Goal: Task Accomplishment & Management: Manage account settings

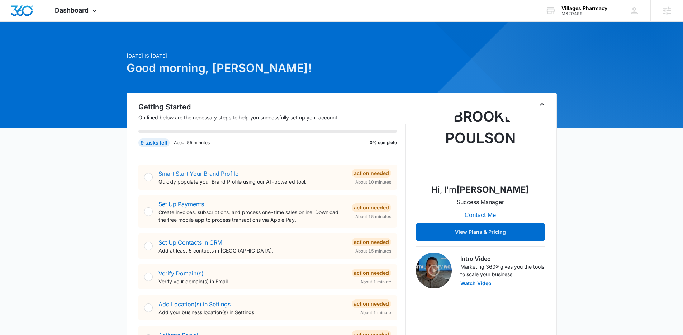
scroll to position [3, 0]
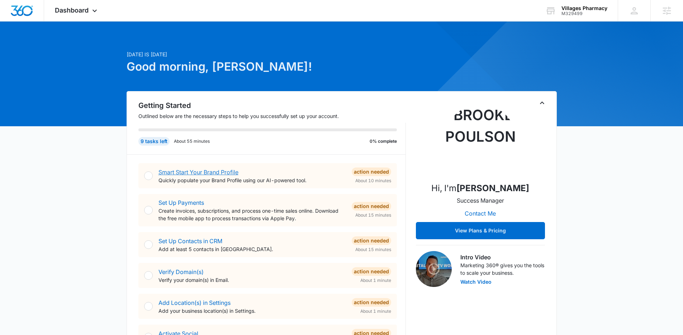
click at [202, 171] on link "Smart Start Your Brand Profile" at bounding box center [199, 172] width 80 height 7
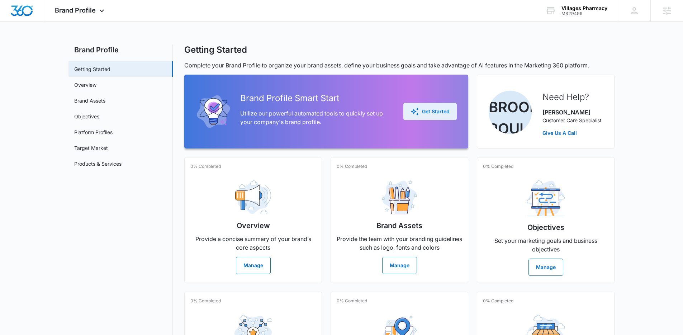
click at [437, 110] on div "Get Started" at bounding box center [430, 111] width 39 height 9
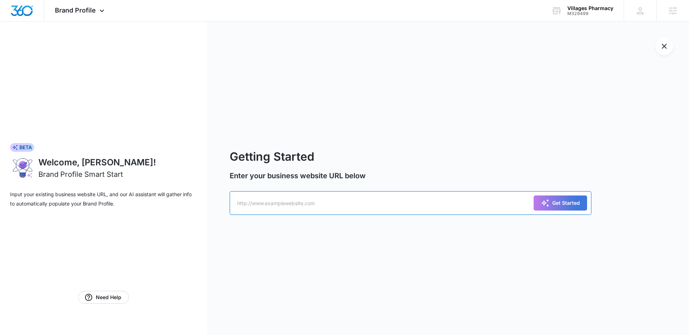
paste input "https://villagespharmacyrx.com/"
type input "https://villagespharmacyrx.com/"
click at [568, 211] on div "Get Started" at bounding box center [559, 203] width 53 height 24
click at [565, 204] on div "Get Started" at bounding box center [560, 203] width 39 height 9
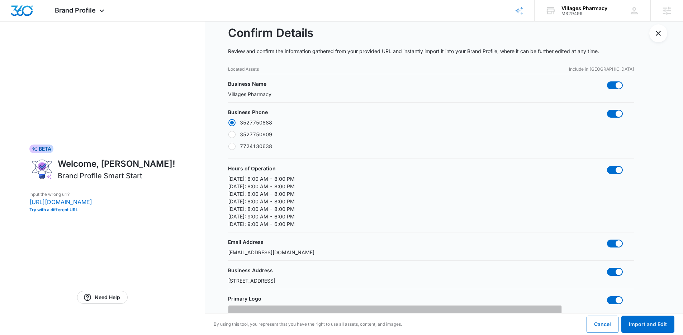
scroll to position [14, 0]
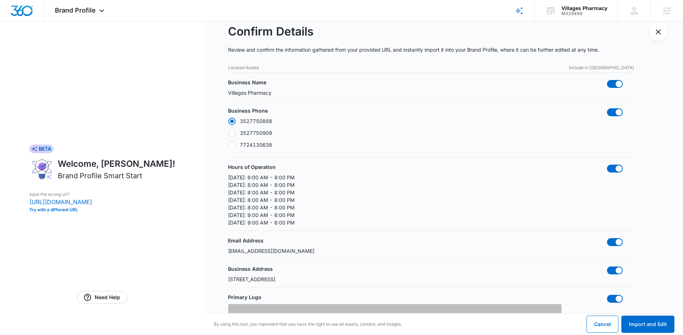
click at [244, 142] on label "7724130638" at bounding box center [250, 145] width 44 height 8
click at [228, 145] on input "7724130638" at bounding box center [228, 145] width 0 height 0
radio input "false"
radio input "true"
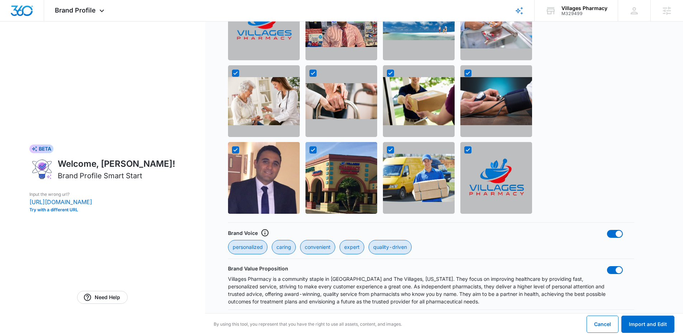
scroll to position [838, 0]
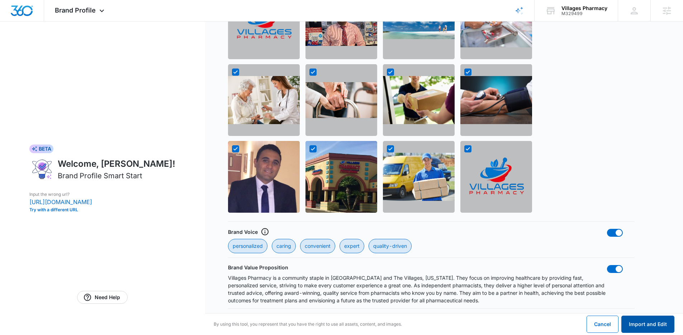
click at [644, 321] on button "Import and Edit" at bounding box center [648, 324] width 53 height 17
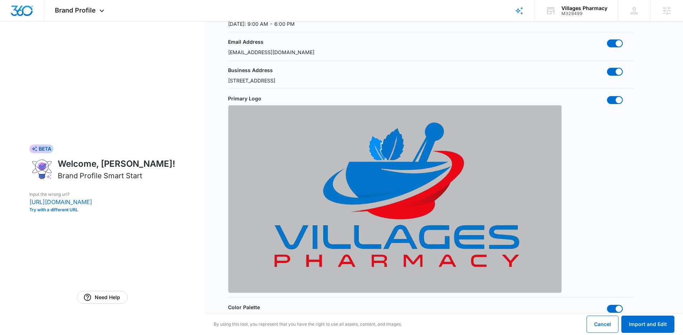
scroll to position [0, 0]
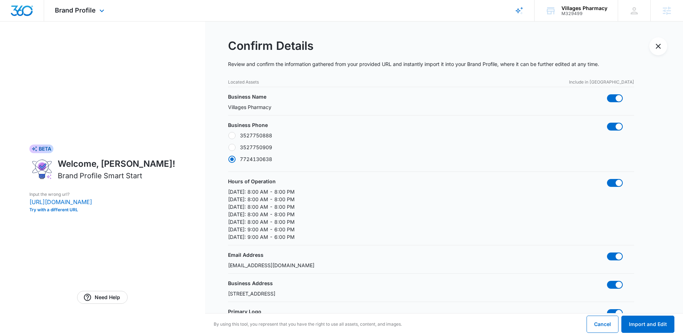
click at [62, 5] on div "Brand Profile Apps Reputation Websites Forms CRM Email Social Shop Content Ads …" at bounding box center [80, 10] width 73 height 21
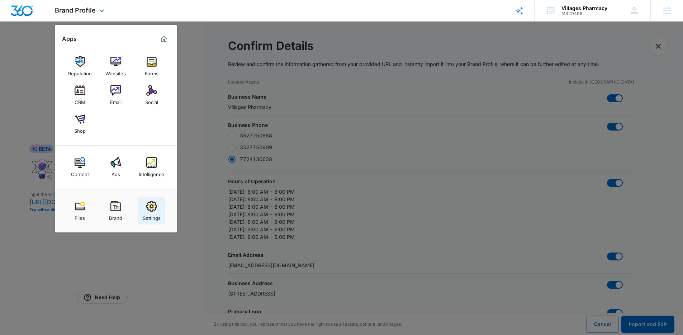
click at [152, 216] on div "Settings" at bounding box center [152, 216] width 18 height 9
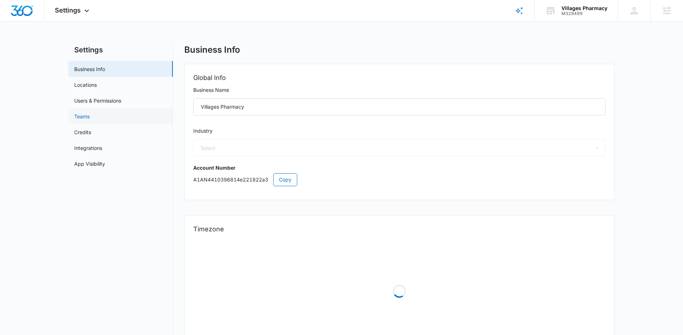
select select "13"
select select "US"
select select "America/Denver"
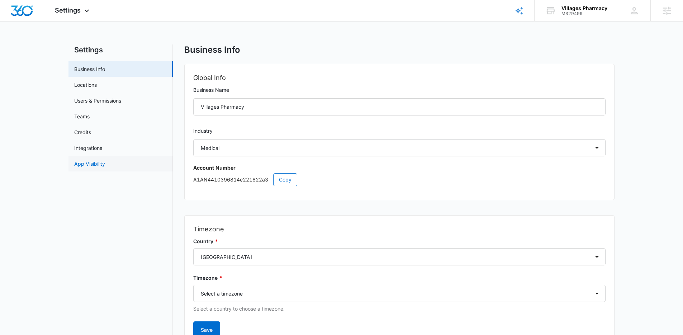
click at [99, 162] on link "App Visibility" at bounding box center [89, 164] width 31 height 8
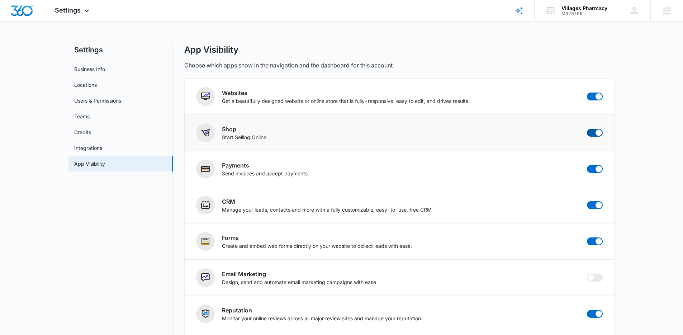
click at [596, 133] on span at bounding box center [599, 132] width 6 height 6
click at [587, 129] on input "checkbox" at bounding box center [587, 128] width 0 height 0
checkbox input "false"
click at [597, 96] on span at bounding box center [599, 96] width 6 height 6
click at [587, 93] on input "checkbox" at bounding box center [587, 92] width 0 height 0
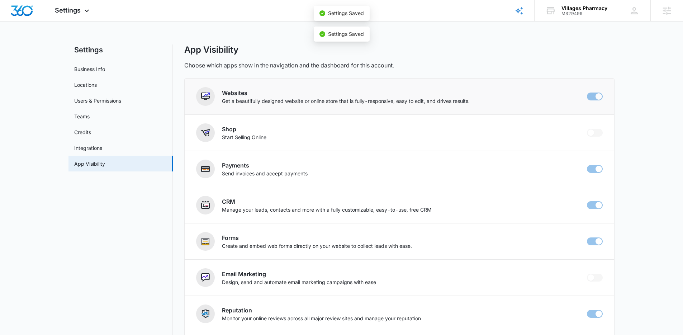
checkbox input "false"
drag, startPoint x: 75, startPoint y: 10, endPoint x: 105, endPoint y: 79, distance: 74.7
click at [75, 11] on span "Settings" at bounding box center [68, 10] width 26 height 8
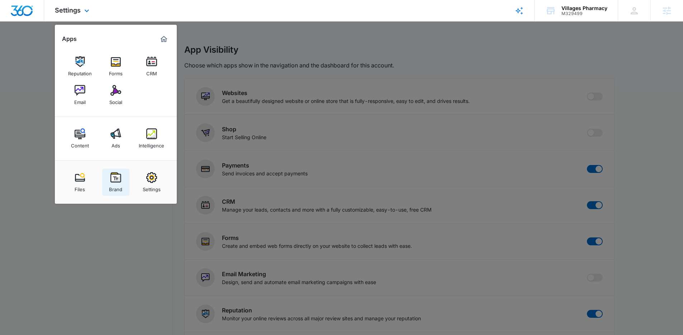
click at [114, 178] on img at bounding box center [115, 177] width 11 height 11
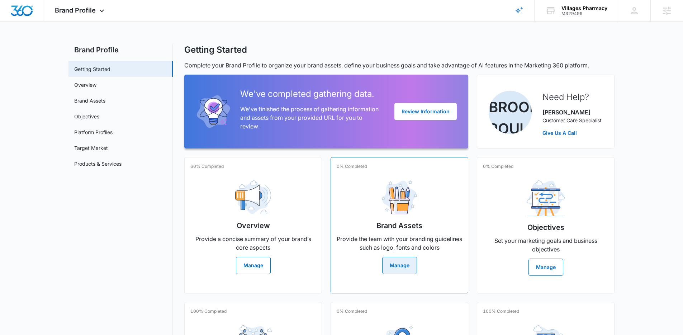
click at [402, 267] on button "Manage" at bounding box center [399, 265] width 35 height 17
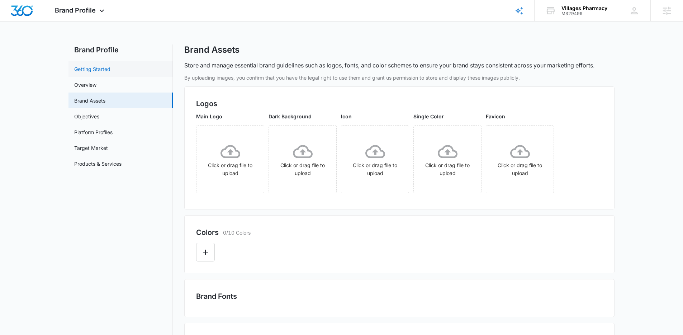
click at [93, 65] on link "Getting Started" at bounding box center [92, 69] width 36 height 8
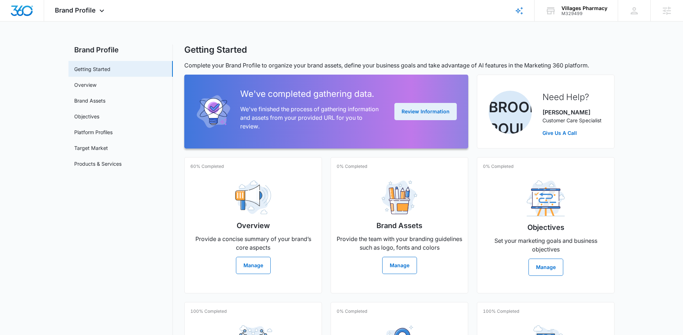
click at [429, 113] on button "Review Information" at bounding box center [426, 111] width 62 height 17
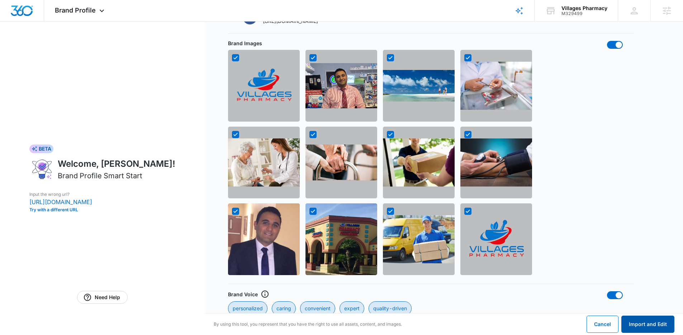
scroll to position [838, 0]
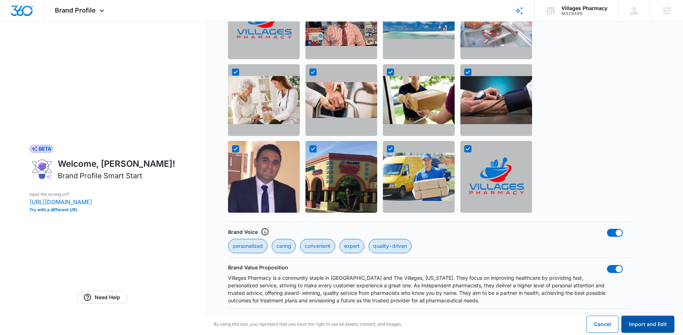
click at [646, 324] on button "Import and Edit" at bounding box center [648, 324] width 53 height 17
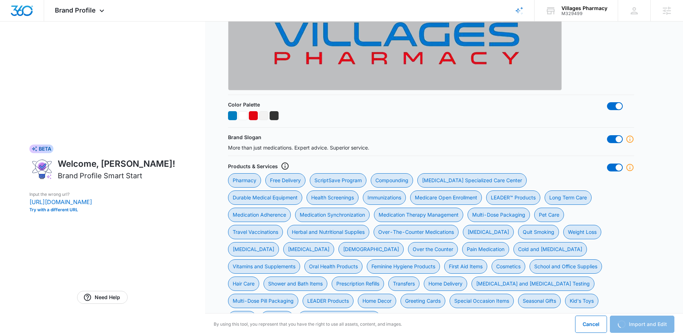
scroll to position [0, 0]
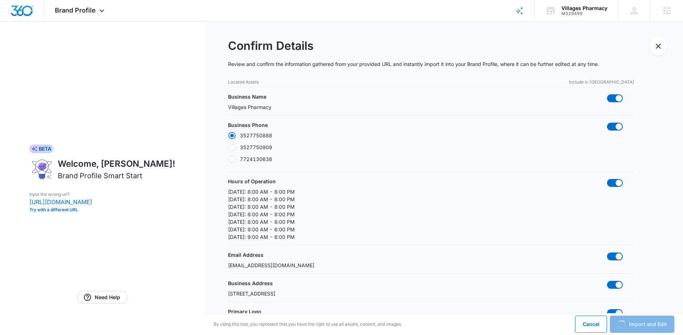
click at [232, 157] on div at bounding box center [231, 159] width 7 height 7
click at [228, 159] on input "7724130638" at bounding box center [228, 159] width 0 height 0
radio input "false"
radio input "true"
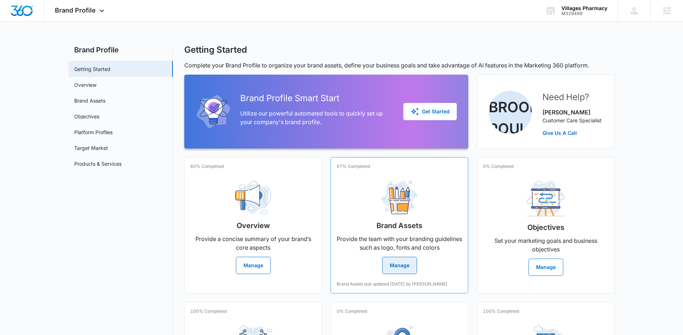
click at [385, 266] on button "Manage" at bounding box center [399, 265] width 35 height 17
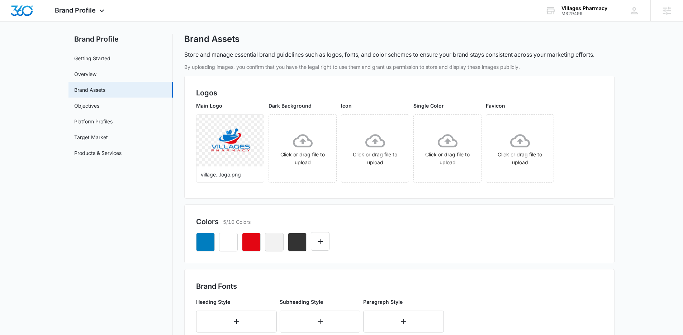
scroll to position [55, 0]
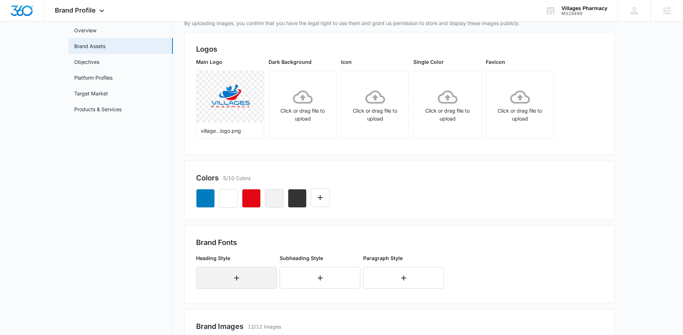
click at [235, 276] on icon "button" at bounding box center [236, 278] width 9 height 9
click at [250, 270] on div "Select..." at bounding box center [236, 275] width 81 height 17
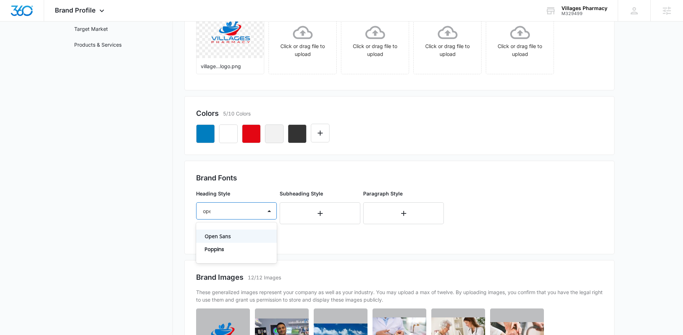
type input "open"
click at [222, 237] on p "Open Sans" at bounding box center [236, 236] width 62 height 8
click at [221, 237] on div "Select..." at bounding box center [230, 232] width 66 height 16
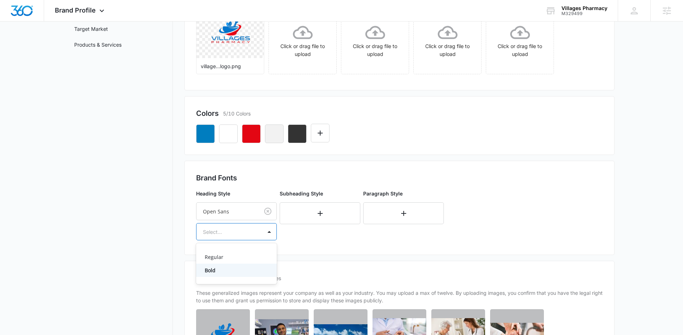
click at [227, 272] on p "Bold" at bounding box center [236, 270] width 62 height 8
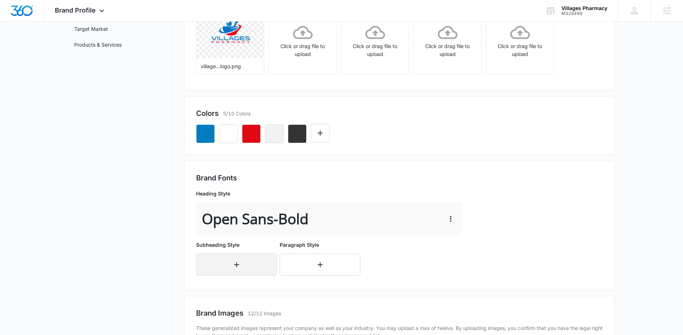
click at [235, 262] on icon "button" at bounding box center [236, 264] width 9 height 9
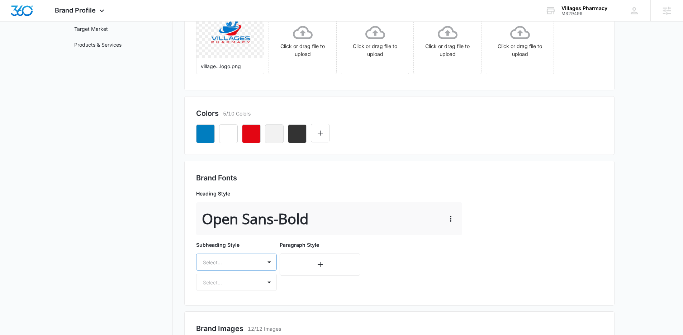
click at [244, 262] on div "Select..." at bounding box center [236, 262] width 81 height 17
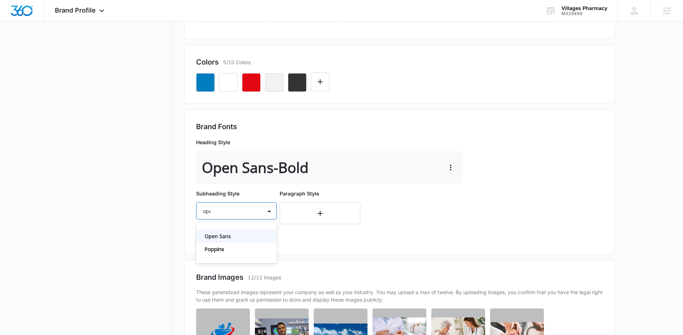
type input "open"
click at [233, 233] on p "Open Sans" at bounding box center [236, 236] width 62 height 8
click at [233, 234] on div at bounding box center [228, 231] width 50 height 9
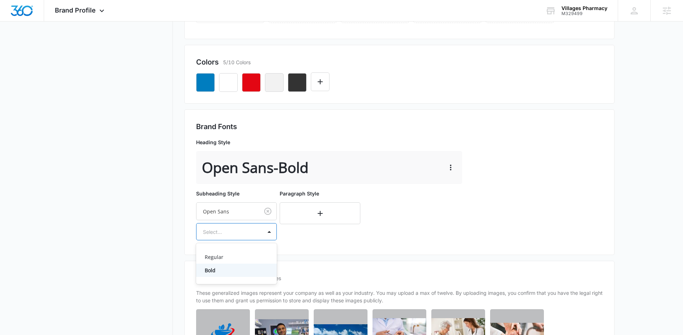
click at [230, 269] on p "Bold" at bounding box center [236, 270] width 62 height 8
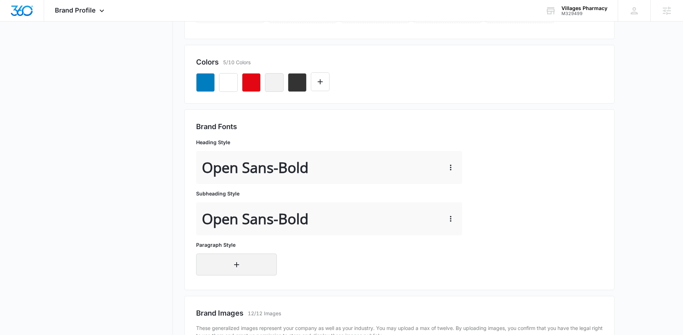
click at [232, 261] on icon "button" at bounding box center [236, 264] width 9 height 9
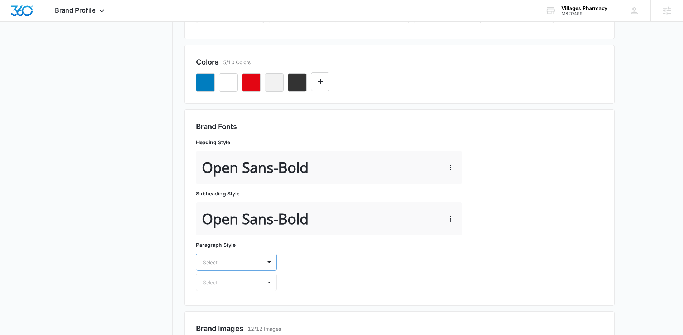
click at [244, 264] on div "Select..." at bounding box center [236, 262] width 81 height 17
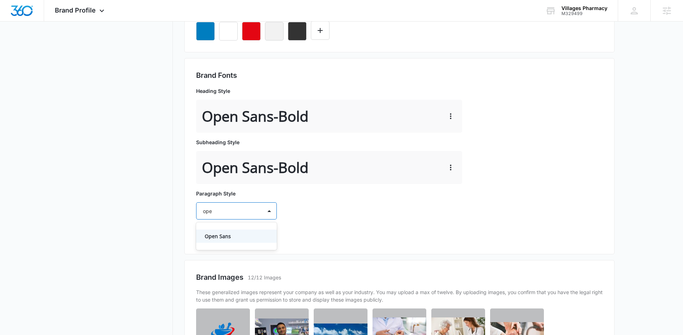
type input "open"
click at [253, 236] on p "Open Sans" at bounding box center [236, 236] width 62 height 8
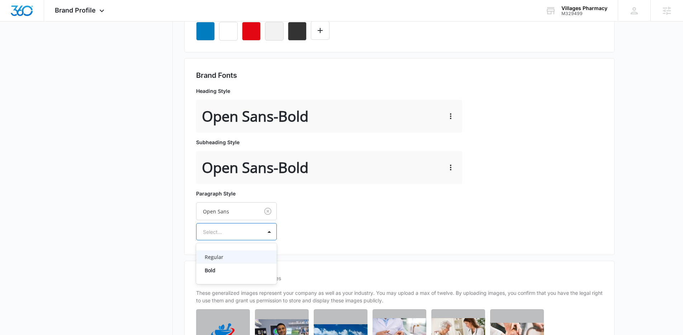
click at [254, 236] on div "Select..." at bounding box center [230, 232] width 66 height 16
click at [235, 256] on p "Regular" at bounding box center [236, 257] width 62 height 8
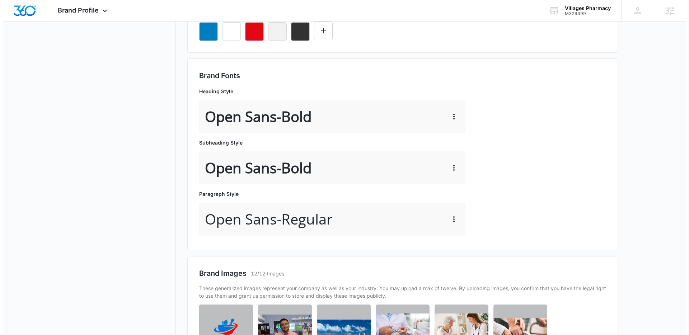
scroll to position [0, 0]
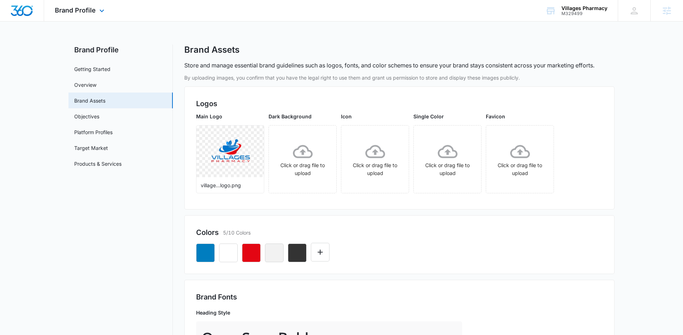
click at [99, 15] on div "Brand Profile Apps Reputation Forms CRM Email Social Content Ads Intelligence F…" at bounding box center [80, 10] width 73 height 21
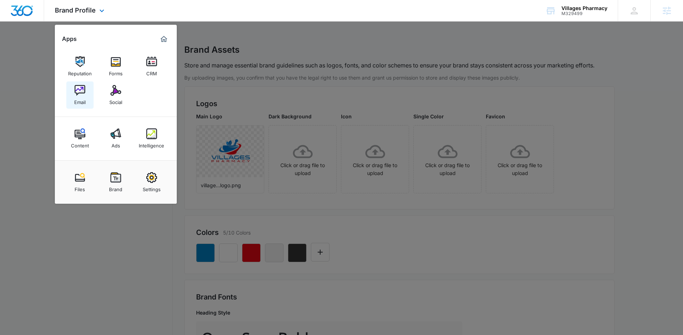
click at [78, 99] on div "Email" at bounding box center [79, 100] width 11 height 9
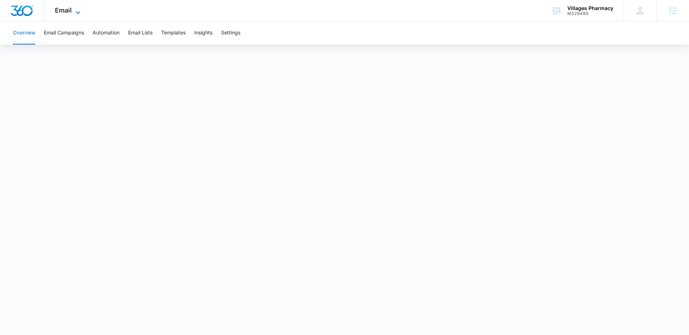
click at [77, 11] on icon at bounding box center [78, 12] width 9 height 9
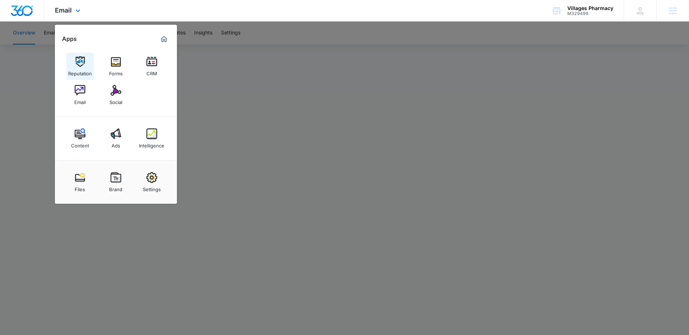
click at [87, 63] on link "Reputation" at bounding box center [79, 66] width 27 height 27
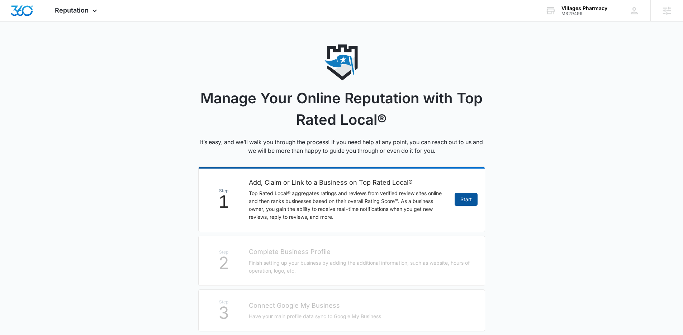
click at [461, 199] on link "Start" at bounding box center [466, 199] width 23 height 13
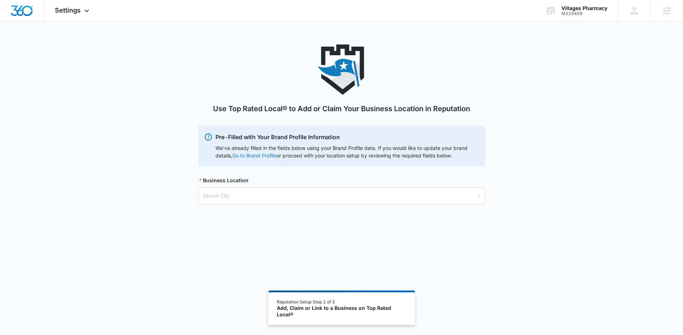
click at [0, 0] on link "Go to Brand Profile" at bounding box center [0, 0] width 0 height 0
click at [256, 202] on input "search" at bounding box center [339, 196] width 273 height 16
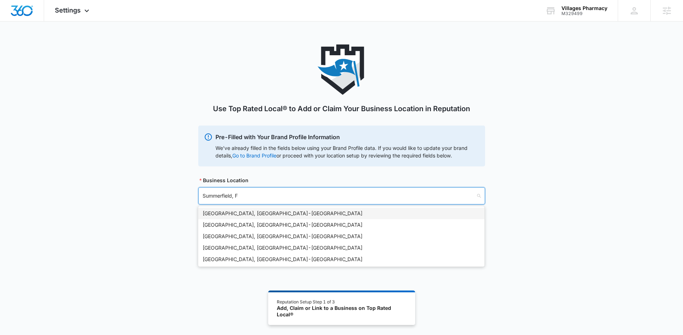
type input "[GEOGRAPHIC_DATA], [GEOGRAPHIC_DATA]"
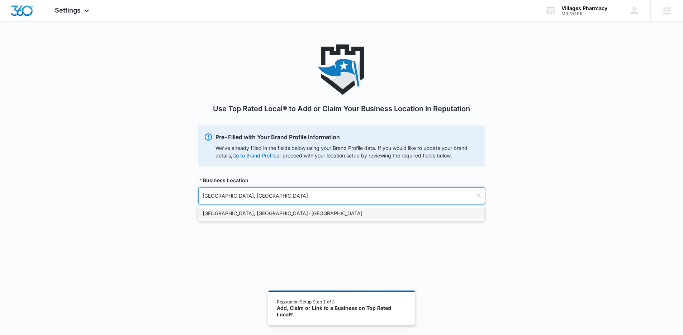
click at [260, 210] on div "[GEOGRAPHIC_DATA], [GEOGRAPHIC_DATA] - [GEOGRAPHIC_DATA]" at bounding box center [342, 213] width 278 height 8
click at [263, 232] on input "search" at bounding box center [339, 232] width 273 height 16
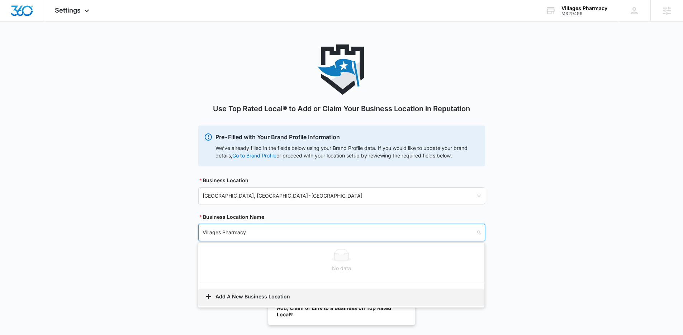
type input "Villages Pharmacy"
click at [270, 297] on button "Add A New Business Location" at bounding box center [341, 297] width 286 height 17
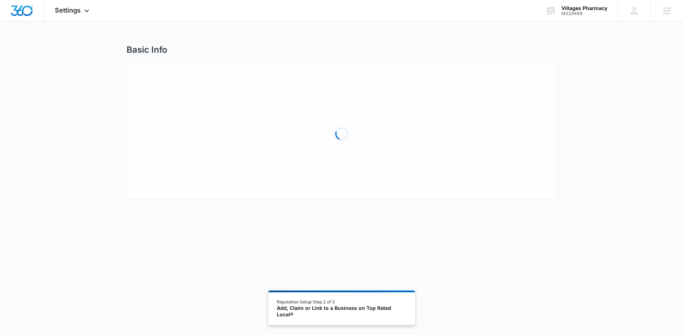
select select "[US_STATE]"
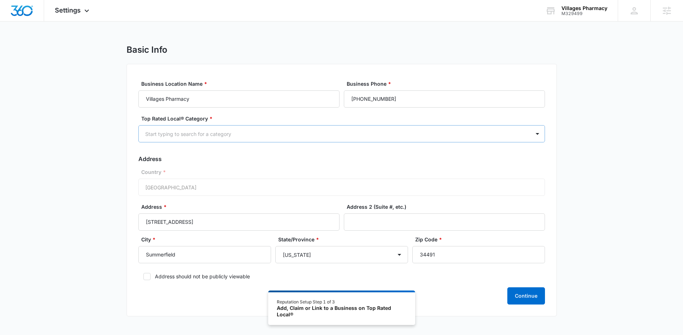
click at [285, 133] on div at bounding box center [333, 133] width 376 height 9
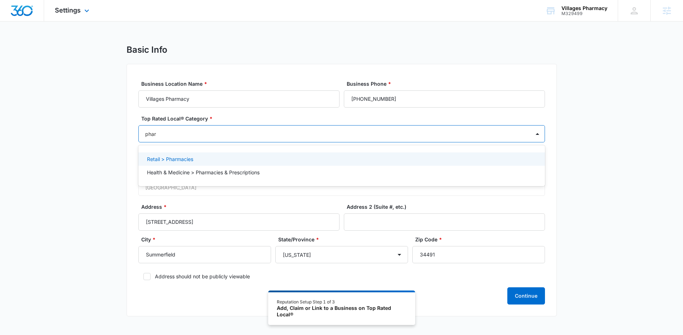
type input "phar"
type input "pharm"
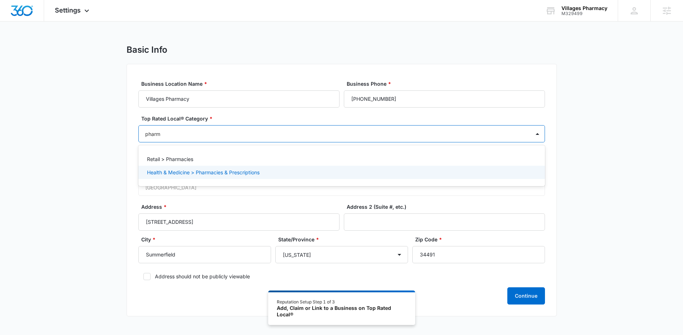
click at [225, 174] on p "Health & Medicine > Pharmacies & Prescriptions" at bounding box center [203, 173] width 113 height 8
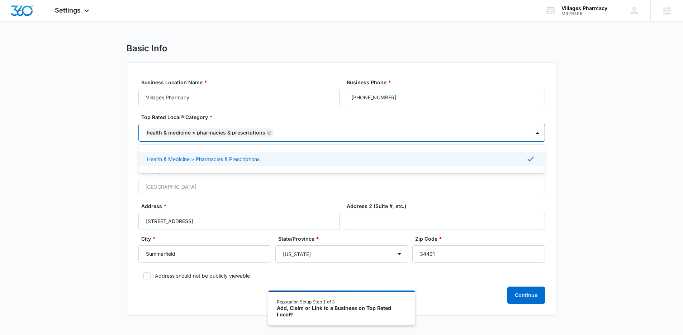
click at [611, 231] on div "Basic Info Business Location Name * Villages Pharmacy Business Phone * [PHONE_N…" at bounding box center [341, 183] width 683 height 281
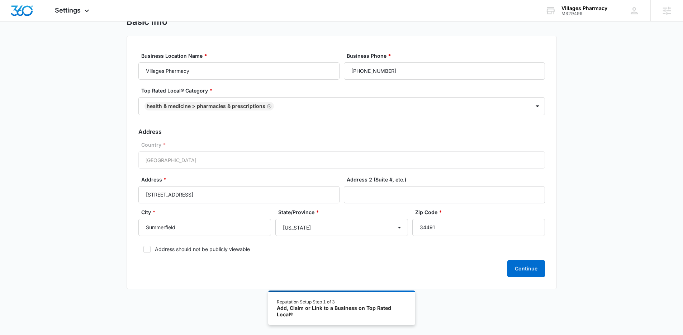
scroll to position [39, 0]
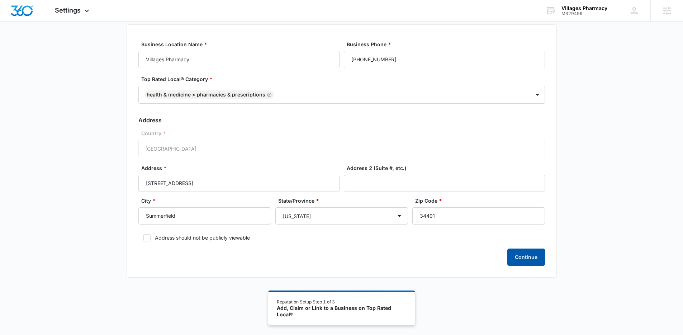
click at [521, 259] on button "Continue" at bounding box center [527, 257] width 38 height 17
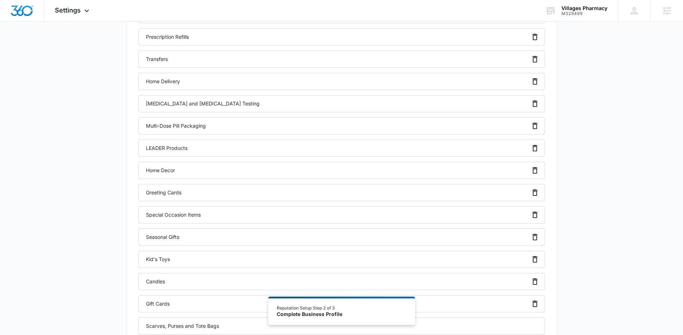
scroll to position [1554, 0]
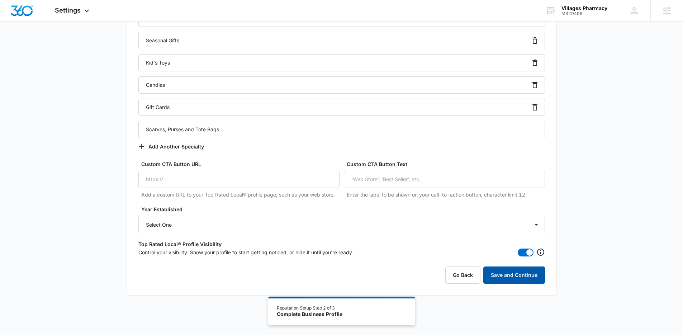
click at [514, 279] on button "Save and Continue" at bounding box center [514, 274] width 62 height 17
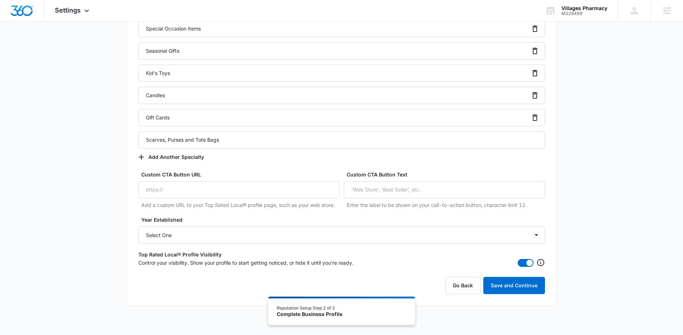
scroll to position [76, 0]
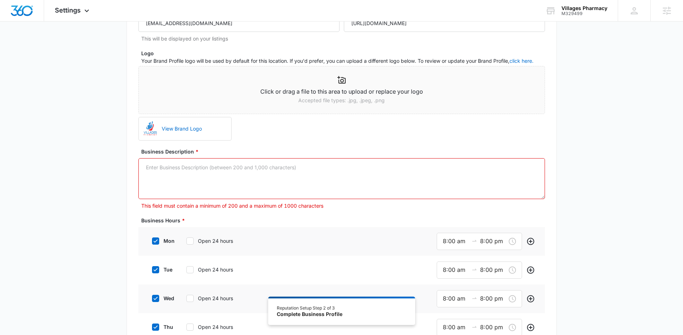
click at [282, 170] on textarea "Business Description *" at bounding box center [341, 178] width 407 height 41
paste textarea "Say hello to a pharmacy that GENUINELY CARES for you - and about you. Here at V…"
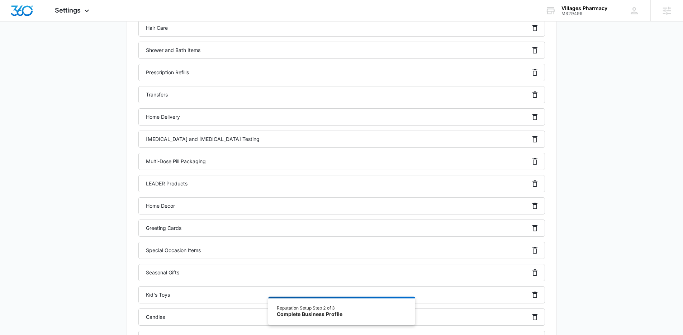
scroll to position [1554, 0]
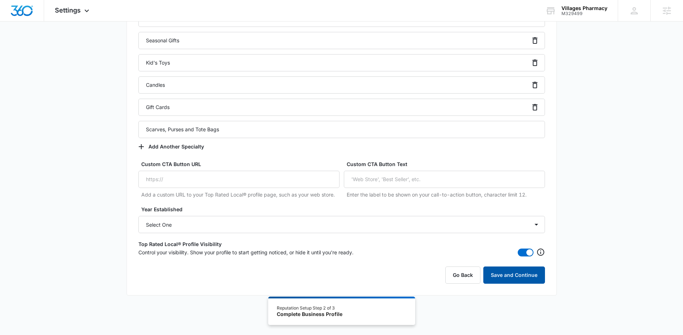
type textarea "Say hello to a pharmacy that GENUINELY CARES for you - and about you. Here at V…"
click at [521, 271] on button "Save and Continue" at bounding box center [514, 274] width 62 height 17
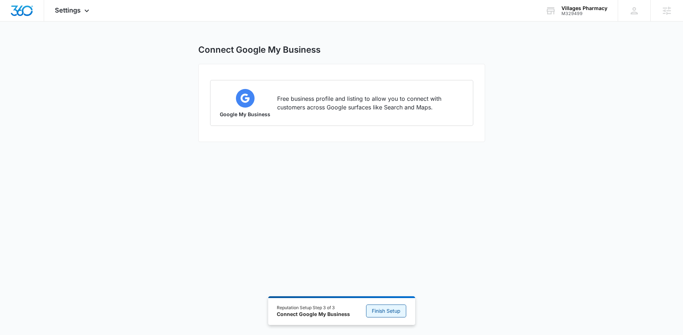
drag, startPoint x: 386, startPoint y: 311, endPoint x: 335, endPoint y: 184, distance: 136.6
click at [386, 310] on span "Finish Setup" at bounding box center [386, 311] width 29 height 8
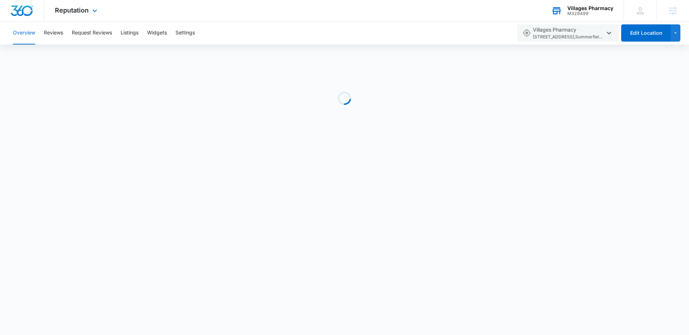
click at [574, 9] on div "Villages Pharmacy" at bounding box center [590, 8] width 46 height 6
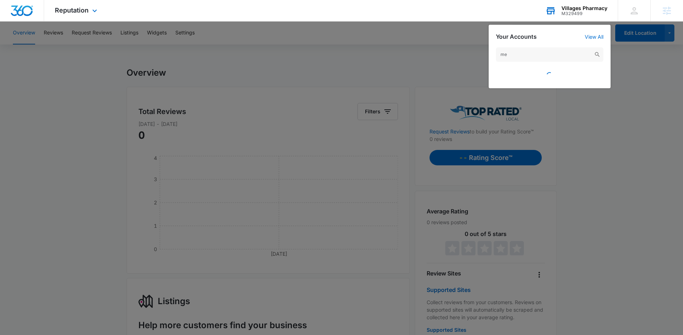
type input "m"
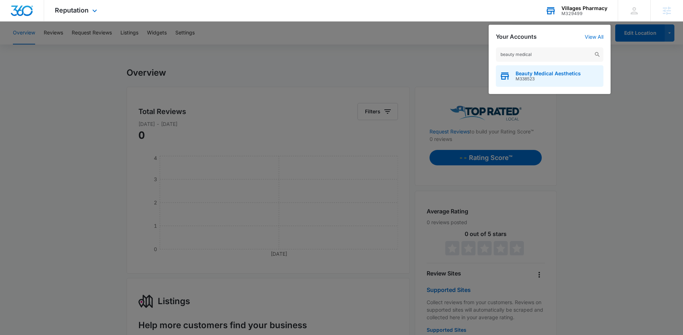
type input "beauty medical"
click at [557, 80] on span "M338523" at bounding box center [548, 78] width 65 height 5
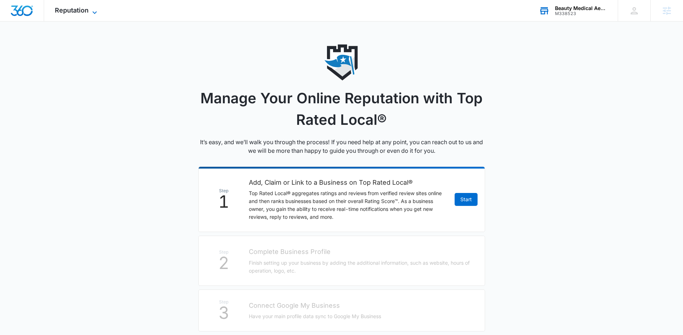
click at [70, 10] on span "Reputation" at bounding box center [72, 10] width 34 height 8
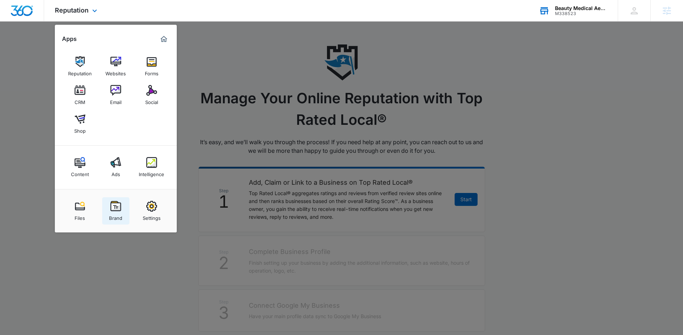
click at [116, 203] on img at bounding box center [115, 206] width 11 height 11
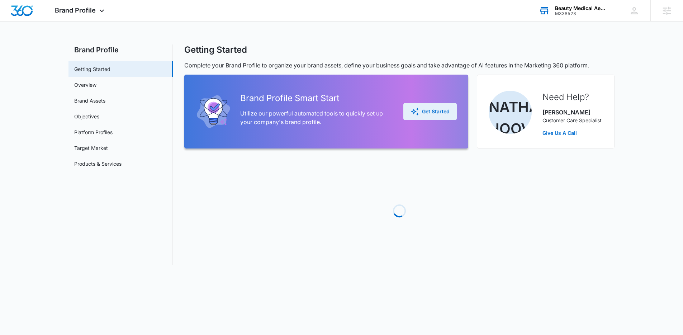
click at [434, 111] on div "Get Started" at bounding box center [430, 111] width 39 height 9
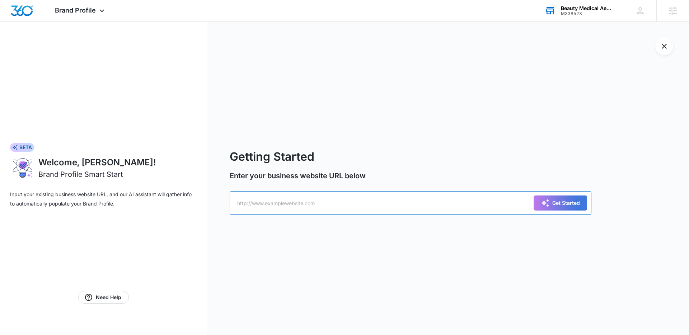
click at [274, 204] on input "text" at bounding box center [411, 203] width 362 height 24
paste input "[URL][DOMAIN_NAME]"
type input "[URL][DOMAIN_NAME]"
click at [552, 202] on div "Get Started" at bounding box center [560, 203] width 39 height 9
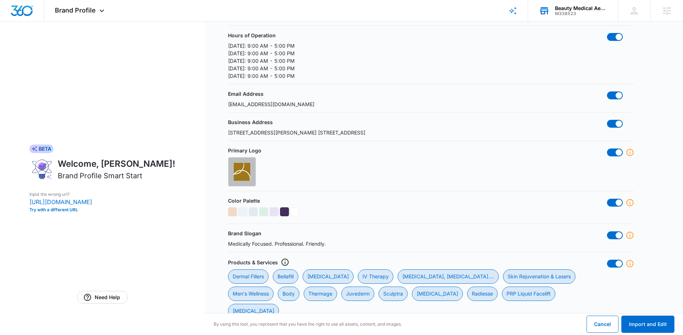
scroll to position [192, 0]
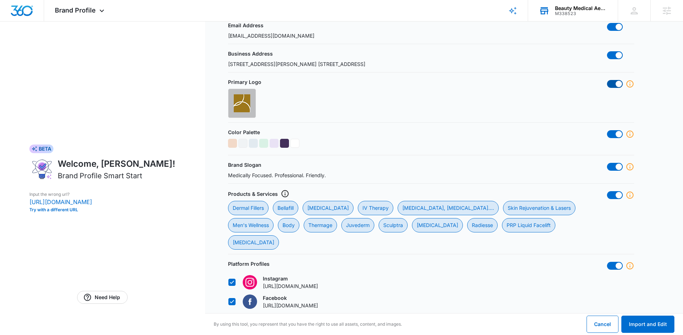
click at [619, 85] on span at bounding box center [619, 84] width 6 height 6
click at [607, 80] on input "checkbox" at bounding box center [607, 80] width 0 height 0
checkbox input "false"
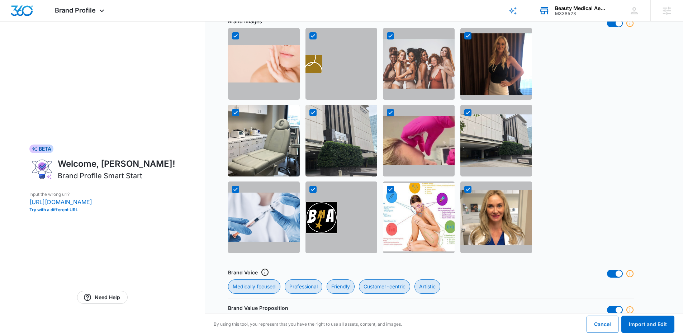
scroll to position [521, 0]
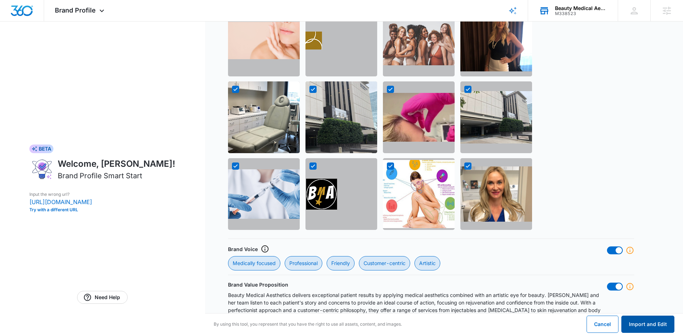
click at [650, 331] on button "Import and Edit" at bounding box center [648, 324] width 53 height 17
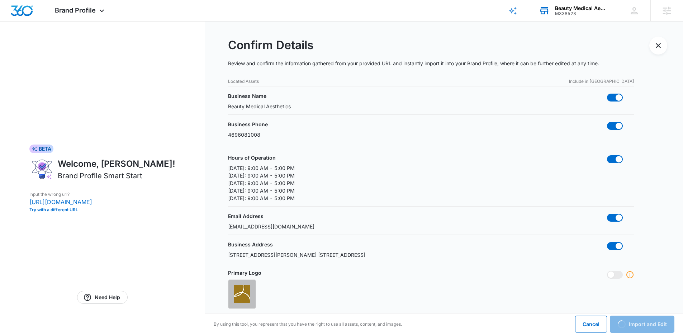
scroll to position [0, 0]
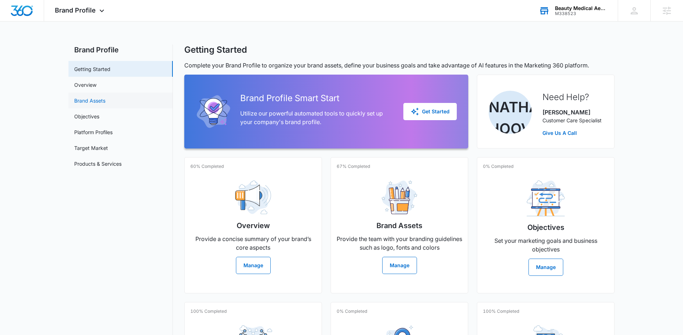
click at [100, 99] on link "Brand Assets" at bounding box center [89, 101] width 31 height 8
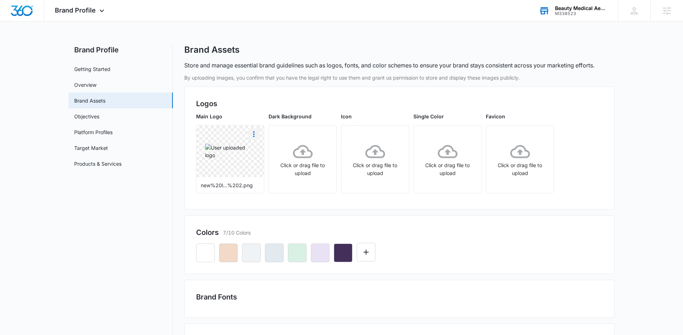
click at [251, 133] on icon "More" at bounding box center [254, 134] width 9 height 9
click at [266, 164] on div "Delete" at bounding box center [268, 164] width 23 height 5
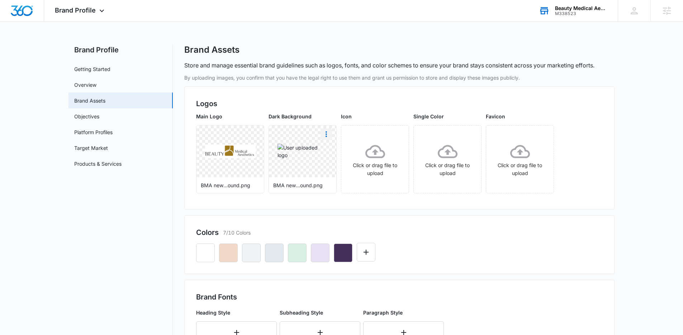
click at [324, 131] on icon "More" at bounding box center [326, 134] width 9 height 9
click at [331, 161] on button "Delete" at bounding box center [345, 165] width 49 height 11
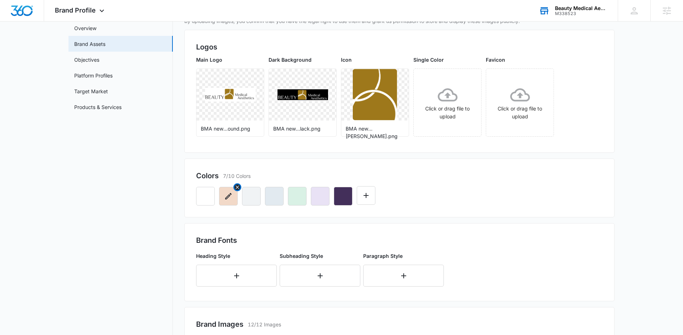
scroll to position [55, 0]
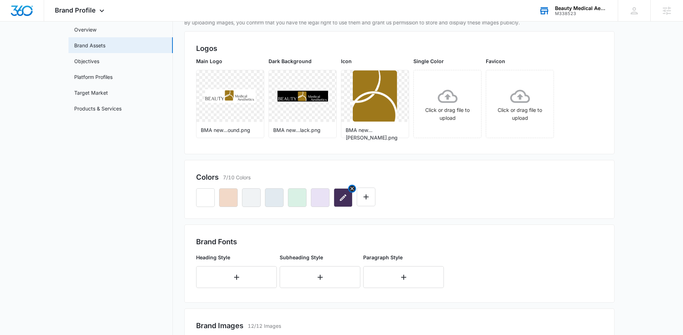
click at [351, 188] on icon "Remove" at bounding box center [352, 189] width 6 height 6
click at [329, 189] on icon "Remove" at bounding box center [328, 188] width 3 height 3
click at [304, 187] on icon "Remove" at bounding box center [306, 189] width 6 height 6
click at [282, 188] on icon "Remove" at bounding box center [283, 188] width 3 height 3
click at [258, 186] on icon "Remove" at bounding box center [261, 189] width 6 height 6
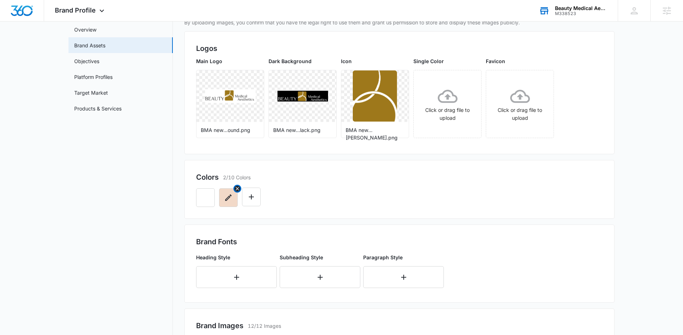
click at [237, 187] on icon "Remove" at bounding box center [238, 189] width 6 height 6
click at [216, 190] on icon "Remove" at bounding box center [215, 189] width 6 height 6
click at [205, 196] on icon "button" at bounding box center [205, 197] width 9 height 9
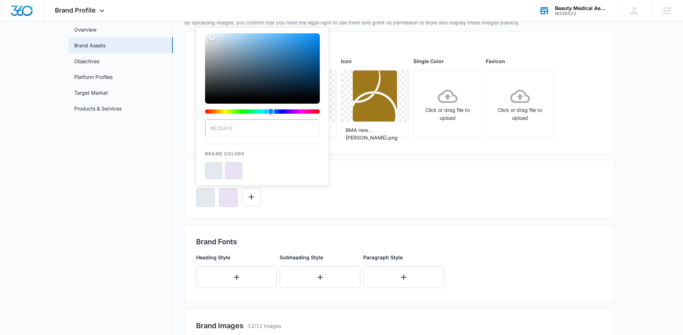
type input "#9e781a"
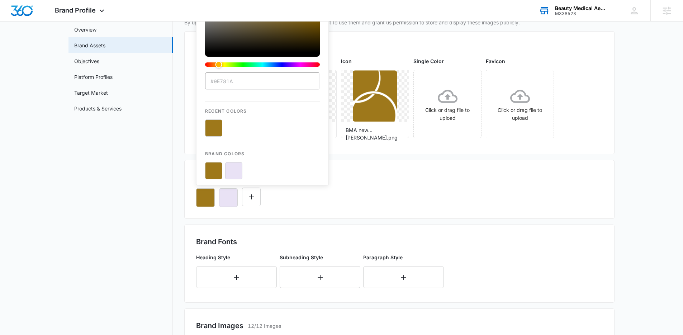
click at [382, 197] on div "#9e781a Recent Colors Brand Colors" at bounding box center [399, 195] width 407 height 24
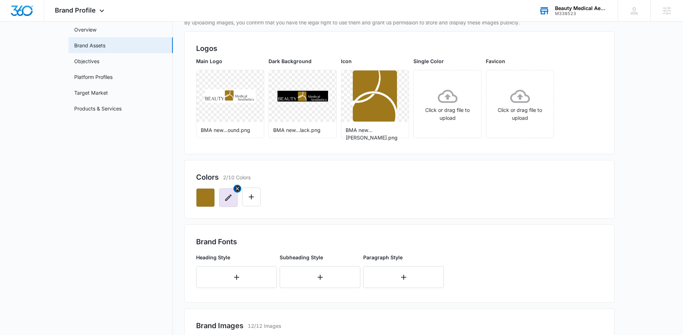
click at [235, 190] on icon "Remove" at bounding box center [238, 189] width 6 height 6
click at [227, 198] on icon "Edit Color" at bounding box center [228, 197] width 9 height 9
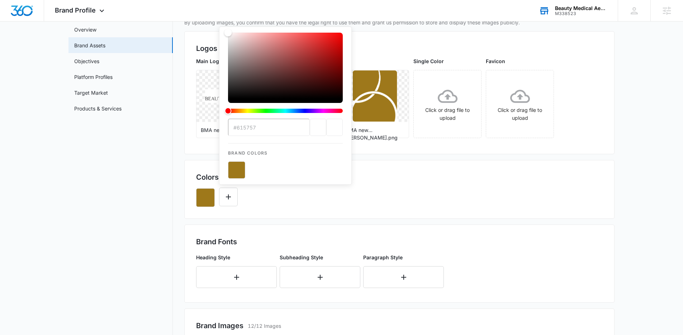
type input "#000000"
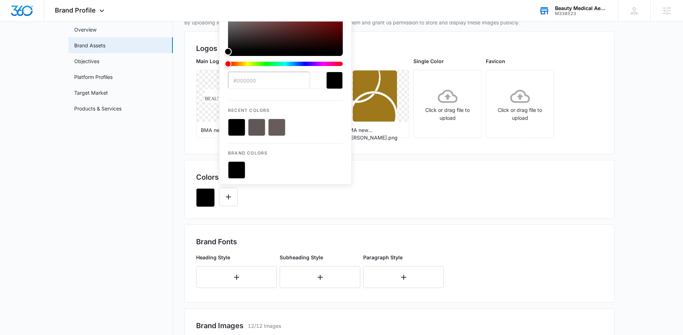
drag, startPoint x: 233, startPoint y: 90, endPoint x: 208, endPoint y: 129, distance: 46.8
click at [208, 128] on div "By uploading images, you confirm that you have the legal right to use them and …" at bounding box center [399, 286] width 430 height 535
click at [282, 202] on div "#000000 Recent Colors Brand Colors" at bounding box center [399, 195] width 407 height 24
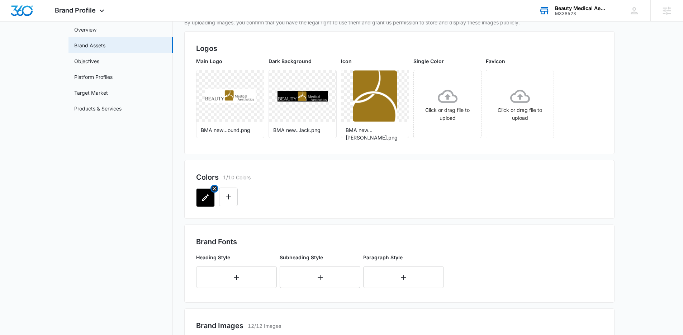
click at [199, 195] on button "button" at bounding box center [205, 197] width 19 height 19
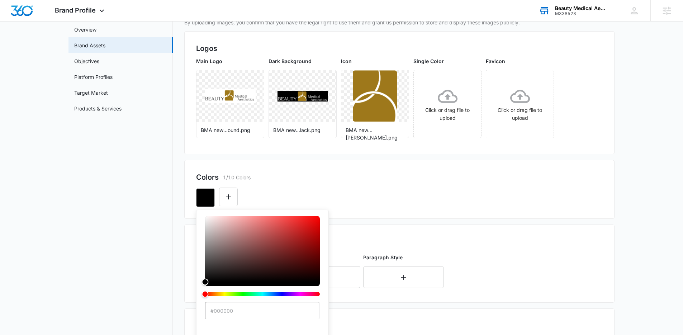
type input "#9e781a"
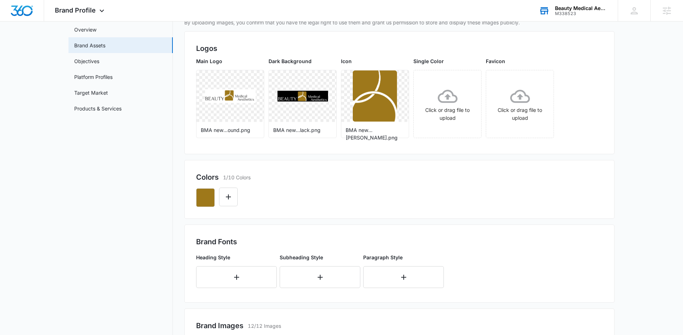
click at [386, 206] on div at bounding box center [399, 195] width 407 height 24
click at [231, 202] on button "Edit Color" at bounding box center [228, 197] width 19 height 19
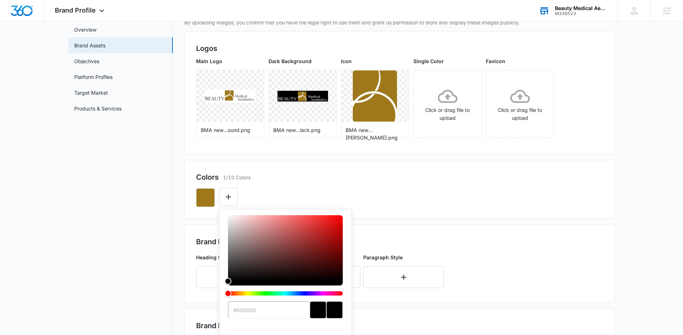
click at [314, 309] on div "previous color" at bounding box center [318, 309] width 16 height 17
click at [311, 308] on div "previous color" at bounding box center [318, 309] width 16 height 17
click at [336, 312] on div "current color selection" at bounding box center [334, 309] width 16 height 17
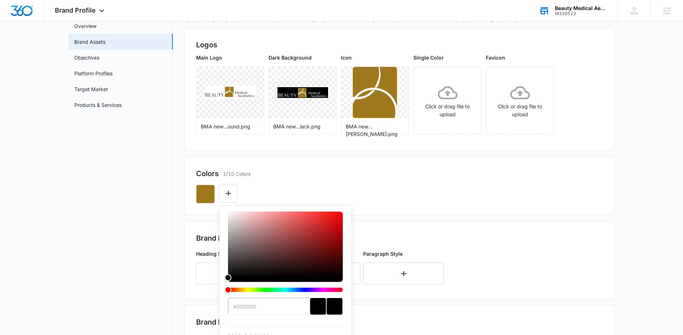
scroll to position [69, 0]
